Goal: Check status

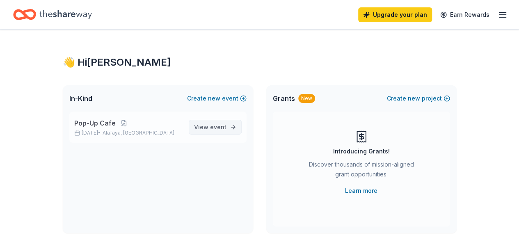
click at [230, 125] on link "View event" at bounding box center [215, 127] width 53 height 15
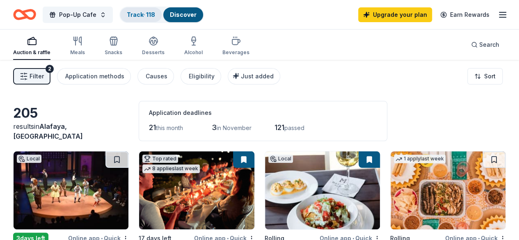
click at [161, 12] on div "Track · 118" at bounding box center [140, 14] width 41 height 15
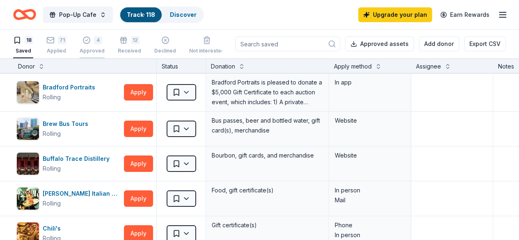
click at [86, 48] on div "Approved" at bounding box center [92, 51] width 25 height 7
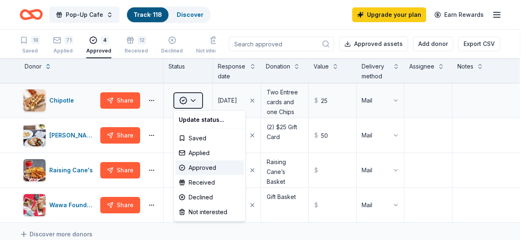
click at [195, 100] on html "Pop-Up Cafe Track · 118 Discover Upgrade your plan Earn Rewards 18 Saved 71 App…" at bounding box center [263, 120] width 526 height 240
click at [210, 182] on div "Received" at bounding box center [209, 182] width 68 height 15
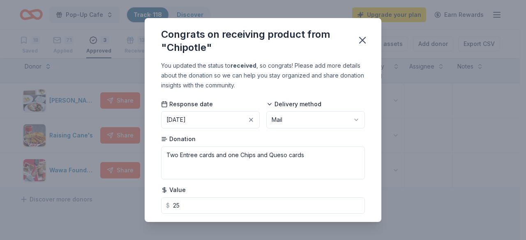
scroll to position [21, 0]
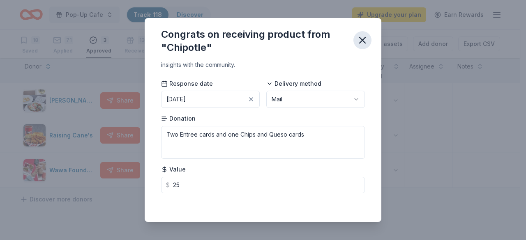
click at [360, 42] on icon "button" at bounding box center [362, 40] width 6 height 6
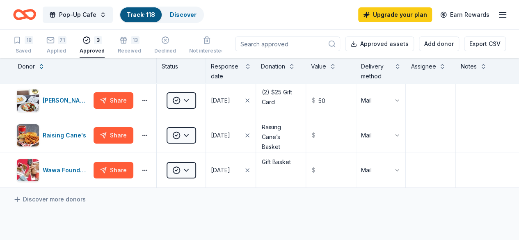
click at [360, 42] on button "Approved assets" at bounding box center [379, 44] width 69 height 15
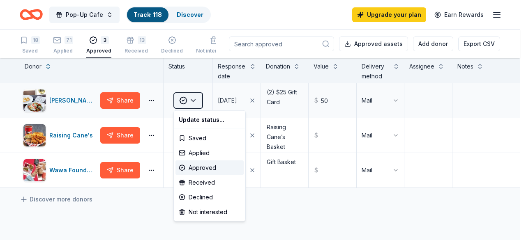
click at [200, 103] on html "Pop-Up Cafe Track · 118 Discover Upgrade your plan Earn Rewards 18 Saved 71 App…" at bounding box center [263, 120] width 526 height 240
click at [207, 181] on div "Received" at bounding box center [209, 182] width 68 height 15
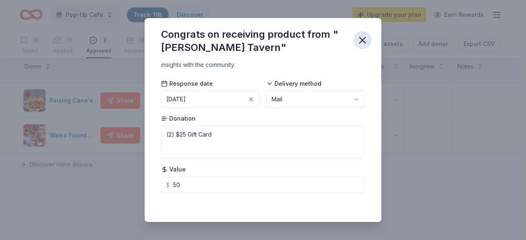
click at [365, 41] on icon "button" at bounding box center [361, 39] width 11 height 11
